Goal: Task Accomplishment & Management: Manage account settings

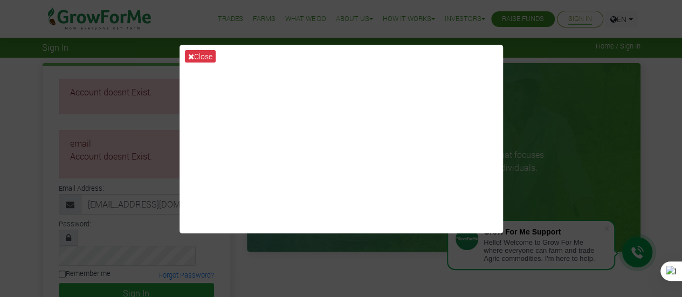
click at [542, 71] on div "Close" at bounding box center [341, 148] width 682 height 297
click at [189, 53] on icon at bounding box center [191, 57] width 6 height 8
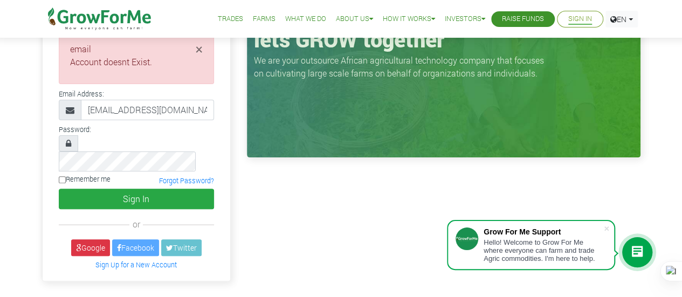
scroll to position [99, 0]
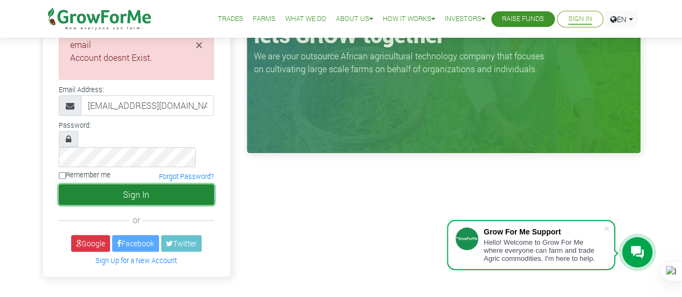
click at [138, 185] on button "Sign In" at bounding box center [136, 195] width 155 height 21
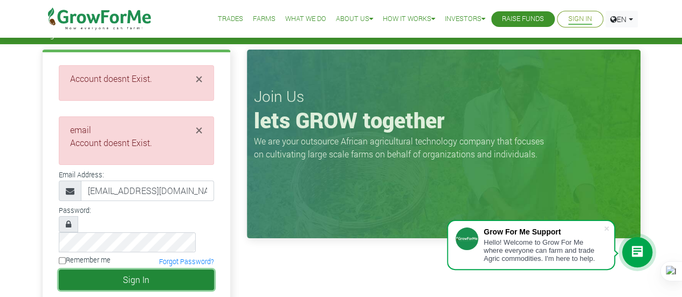
scroll to position [0, 0]
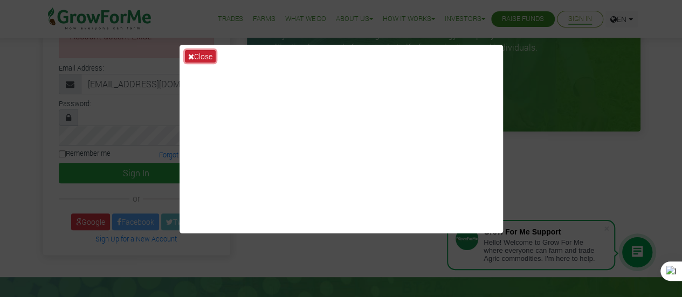
click at [202, 58] on button "Close" at bounding box center [200, 56] width 31 height 12
